Goal: Information Seeking & Learning: Learn about a topic

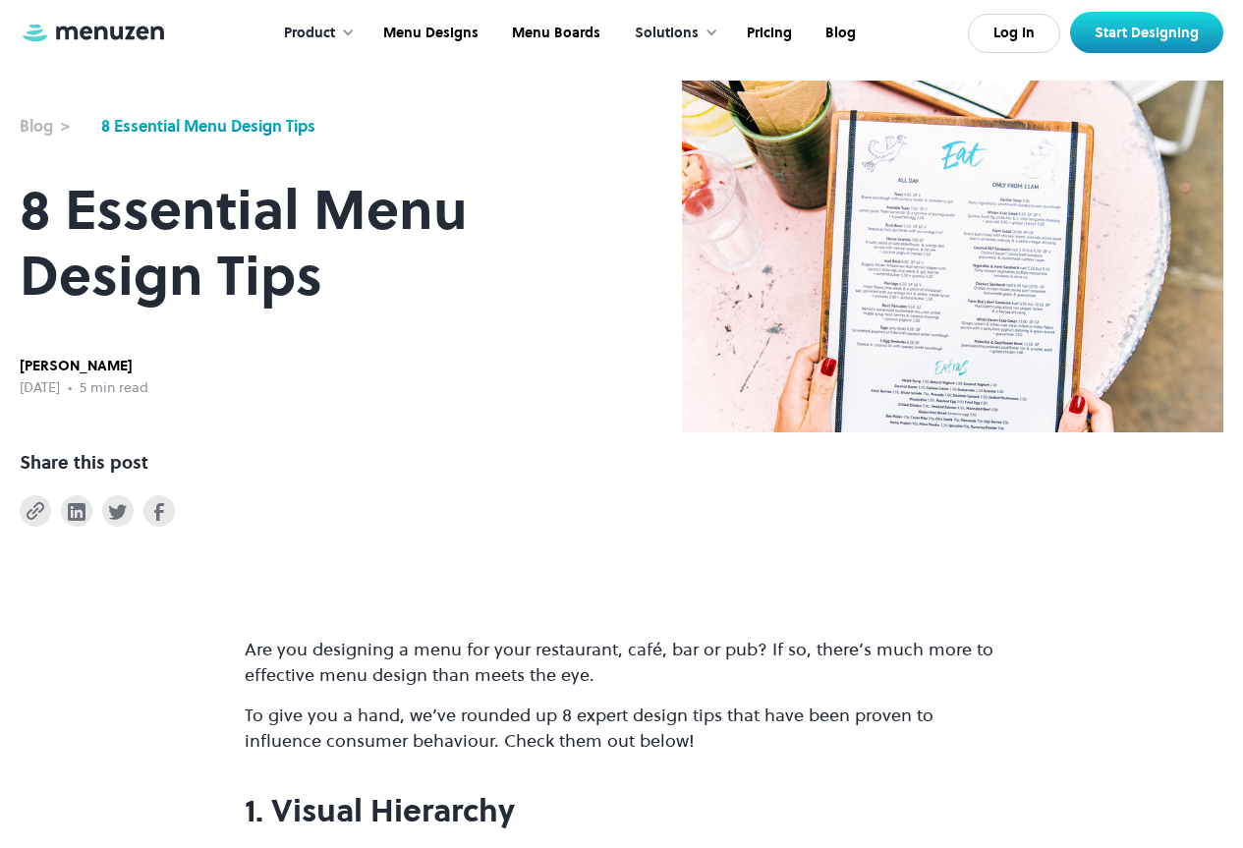
scroll to position [197, 0]
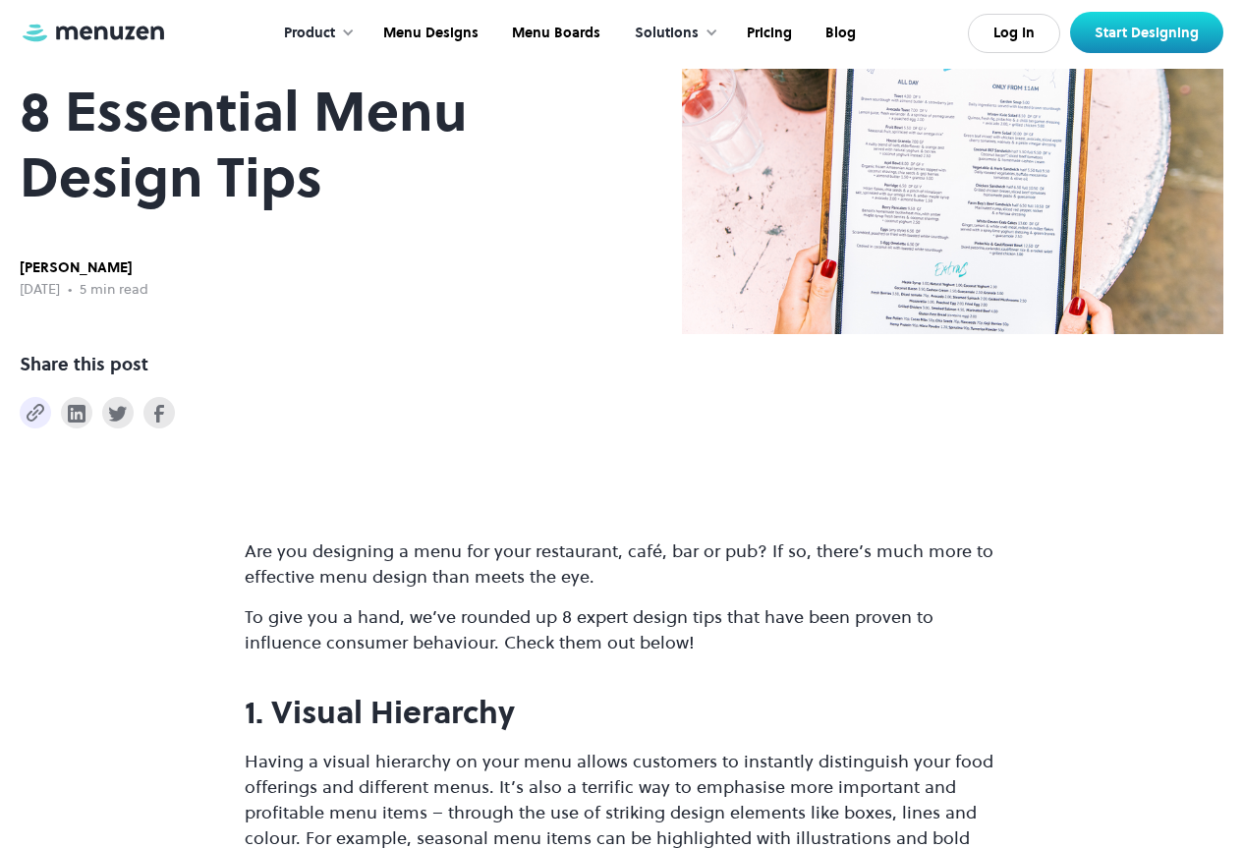
drag, startPoint x: 548, startPoint y: 8, endPoint x: 29, endPoint y: 417, distance: 661.4
click at [29, 417] on img at bounding box center [36, 413] width 18 height 18
click at [39, 407] on img at bounding box center [36, 413] width 18 height 18
click at [30, 408] on img at bounding box center [36, 413] width 18 height 18
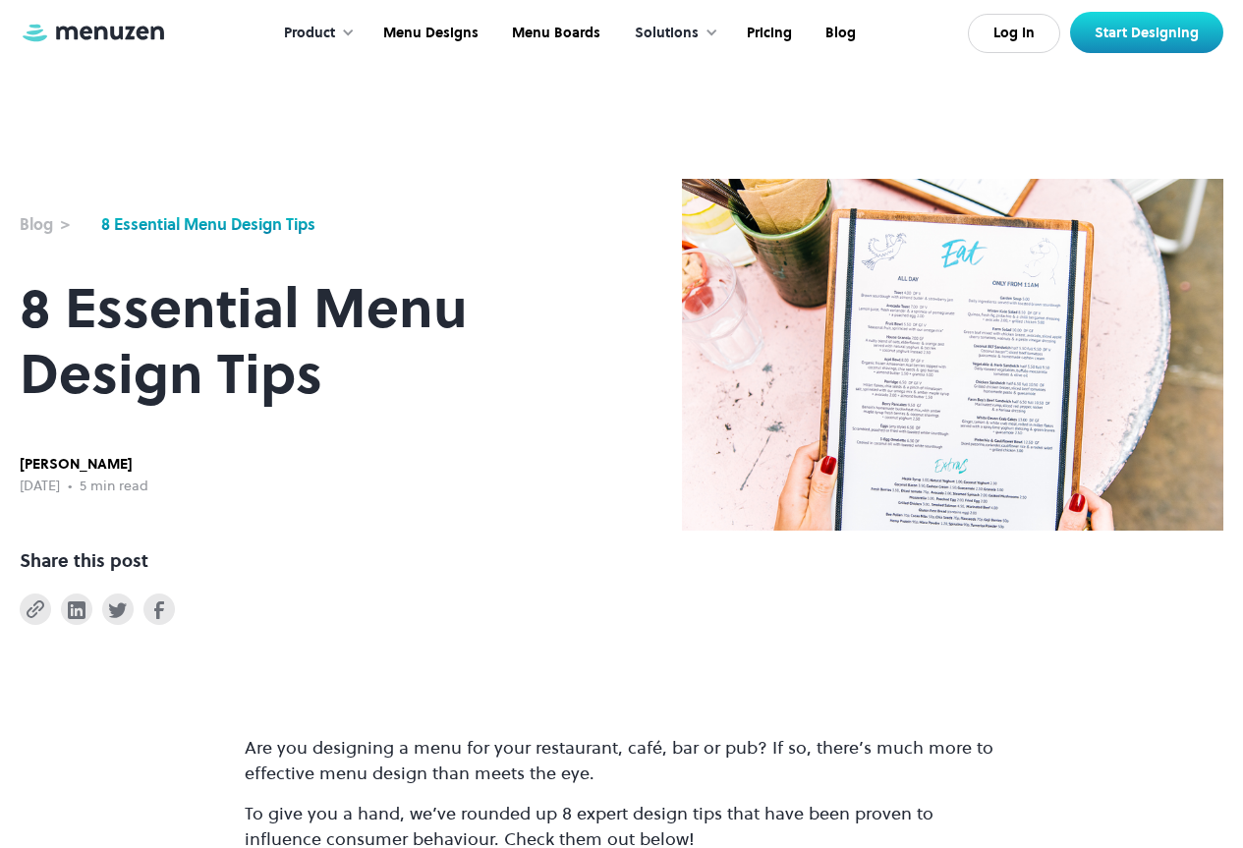
scroll to position [491, 0]
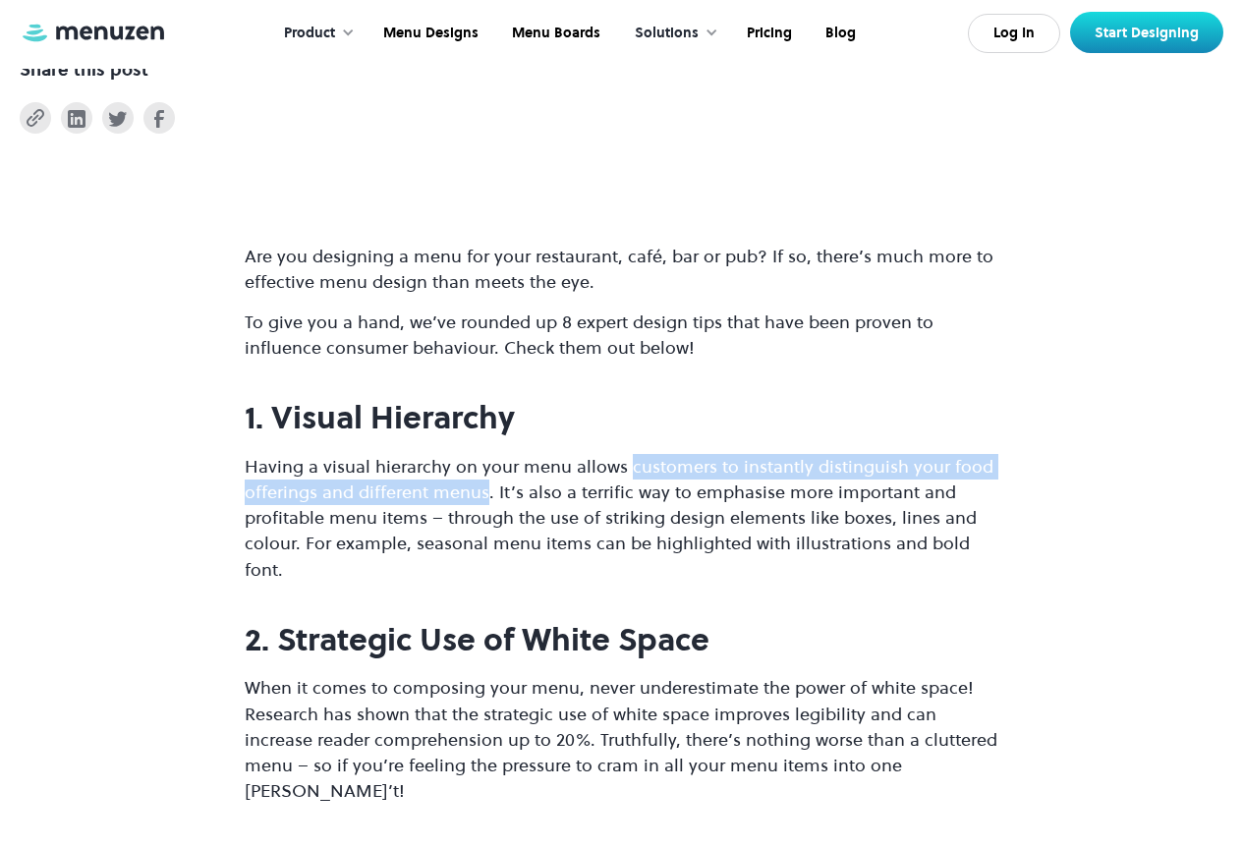
drag, startPoint x: 625, startPoint y: 472, endPoint x: 485, endPoint y: 495, distance: 142.5
click at [485, 495] on p "Having a visual hierarchy on your menu allows customers to instantly distinguis…" at bounding box center [622, 518] width 755 height 128
copy p "customers to instantly distinguish your food offerings and different menus"
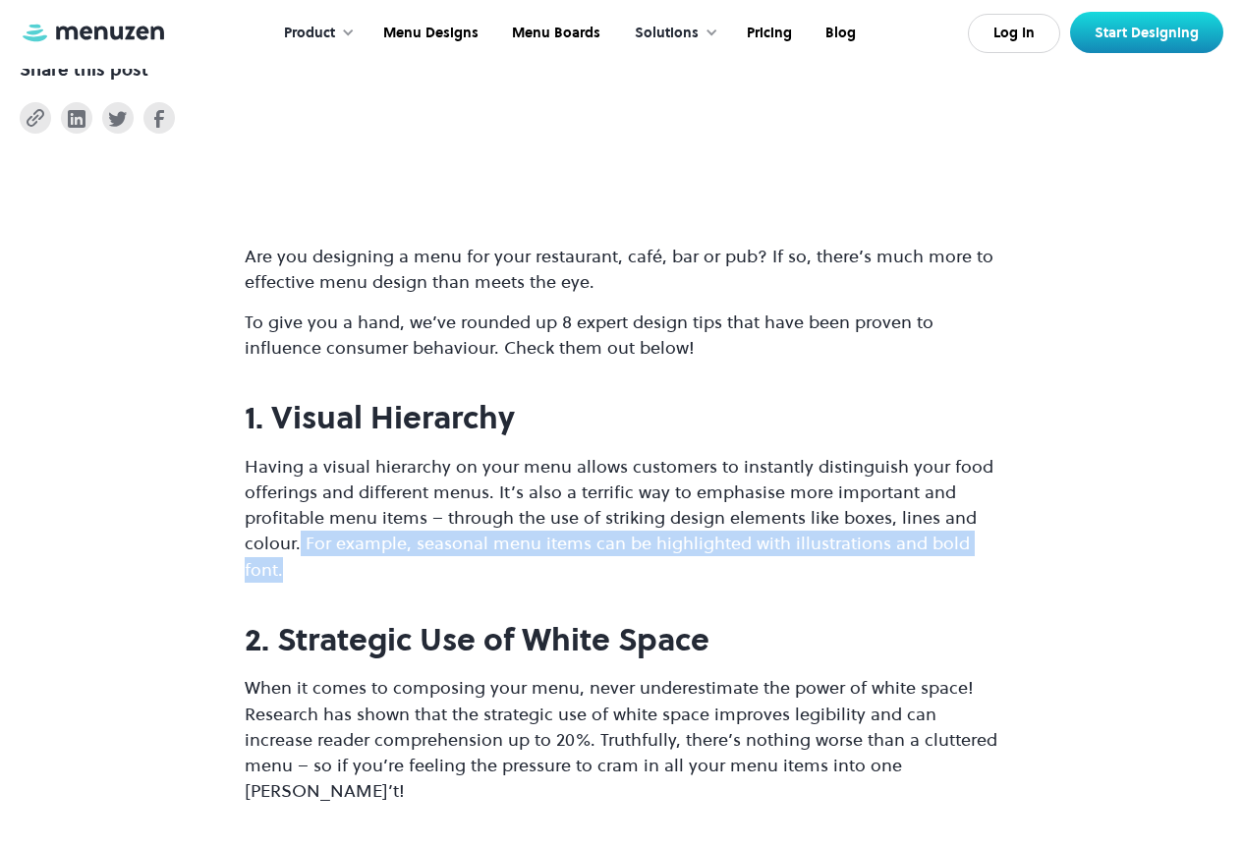
drag, startPoint x: 301, startPoint y: 545, endPoint x: 320, endPoint y: 573, distance: 33.8
click at [320, 573] on p "Having a visual hierarchy on your menu allows customers to instantly distinguis…" at bounding box center [622, 518] width 755 height 128
copy p "For example, seasonal menu items can be highlighted with illustrations and bold…"
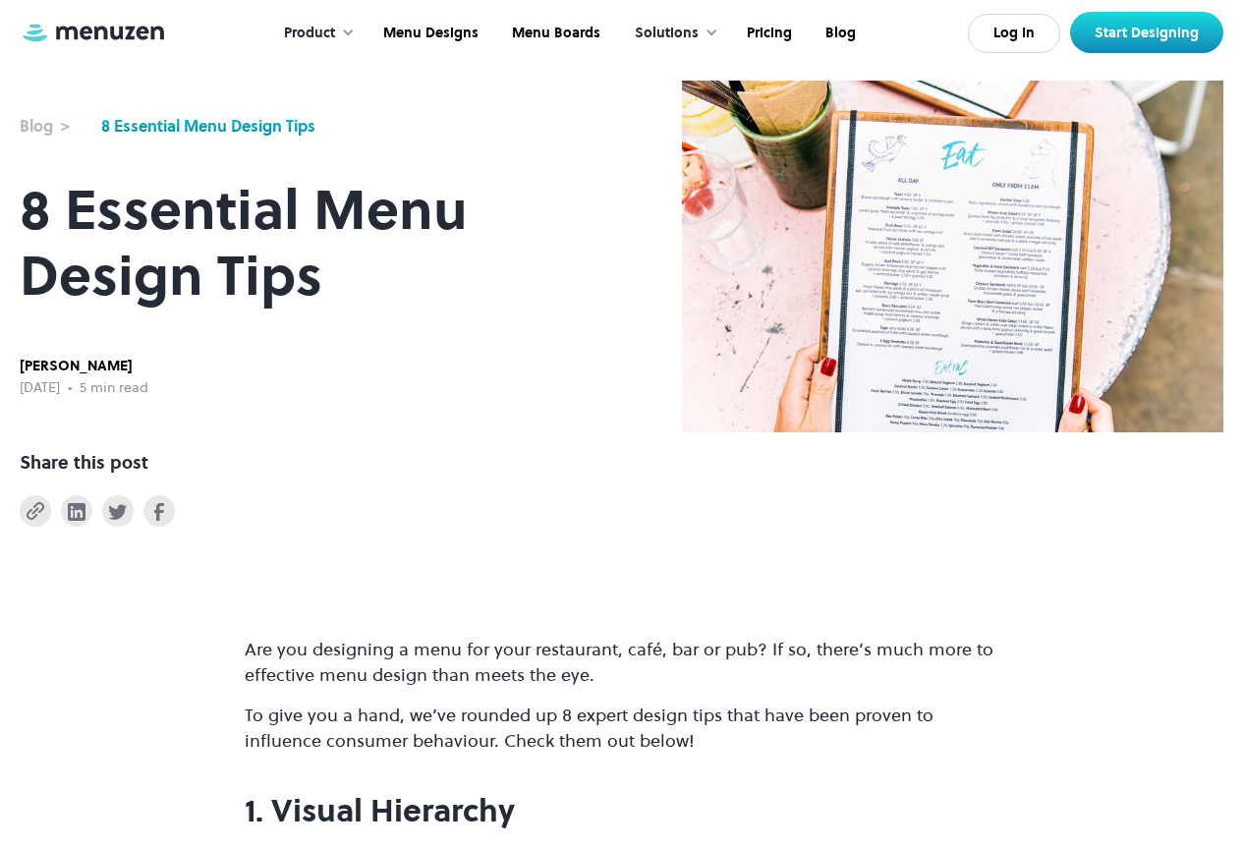
scroll to position [393, 0]
